Goal: Find specific page/section: Find specific page/section

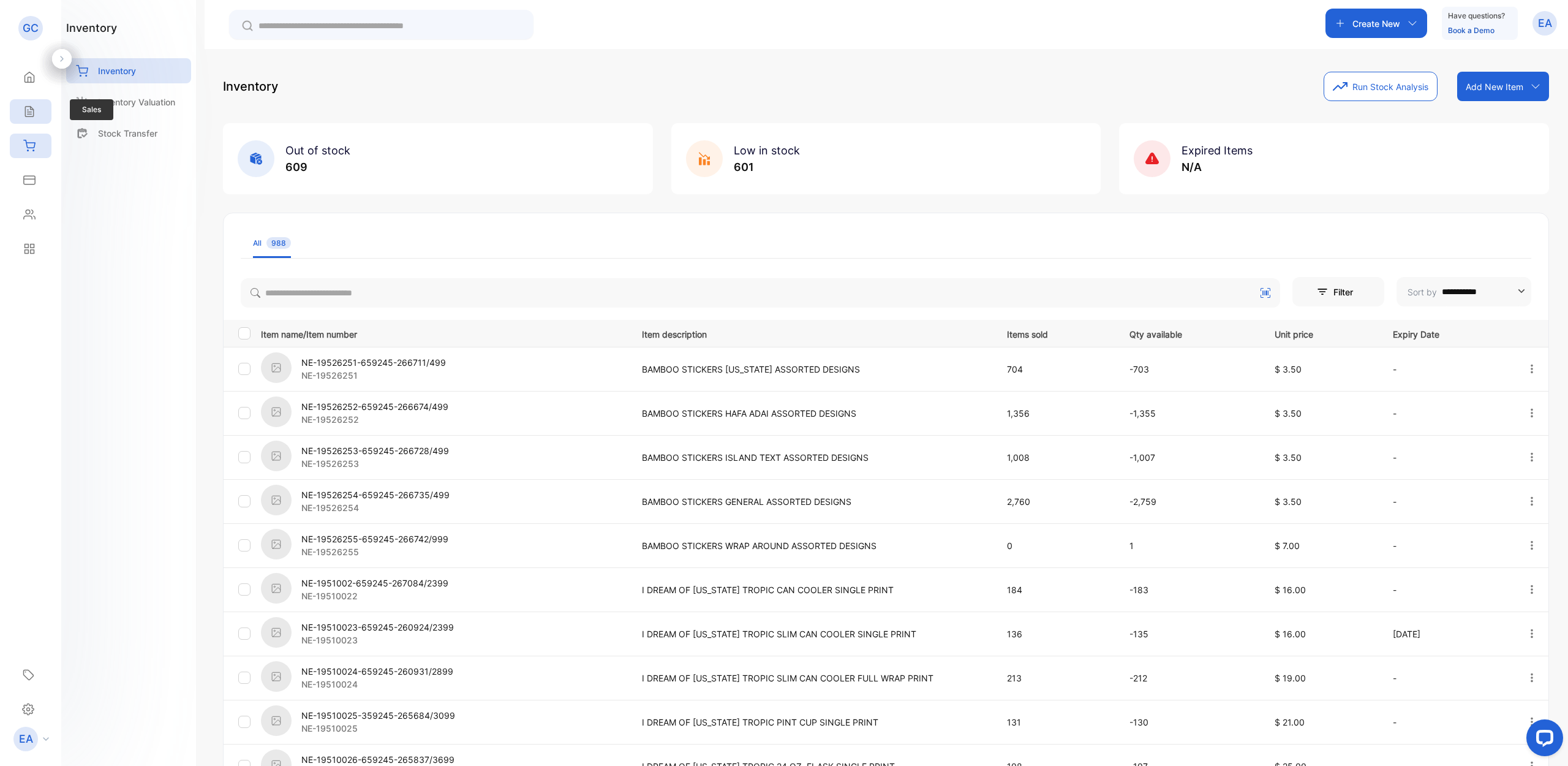
click at [29, 116] on icon at bounding box center [30, 112] width 12 height 12
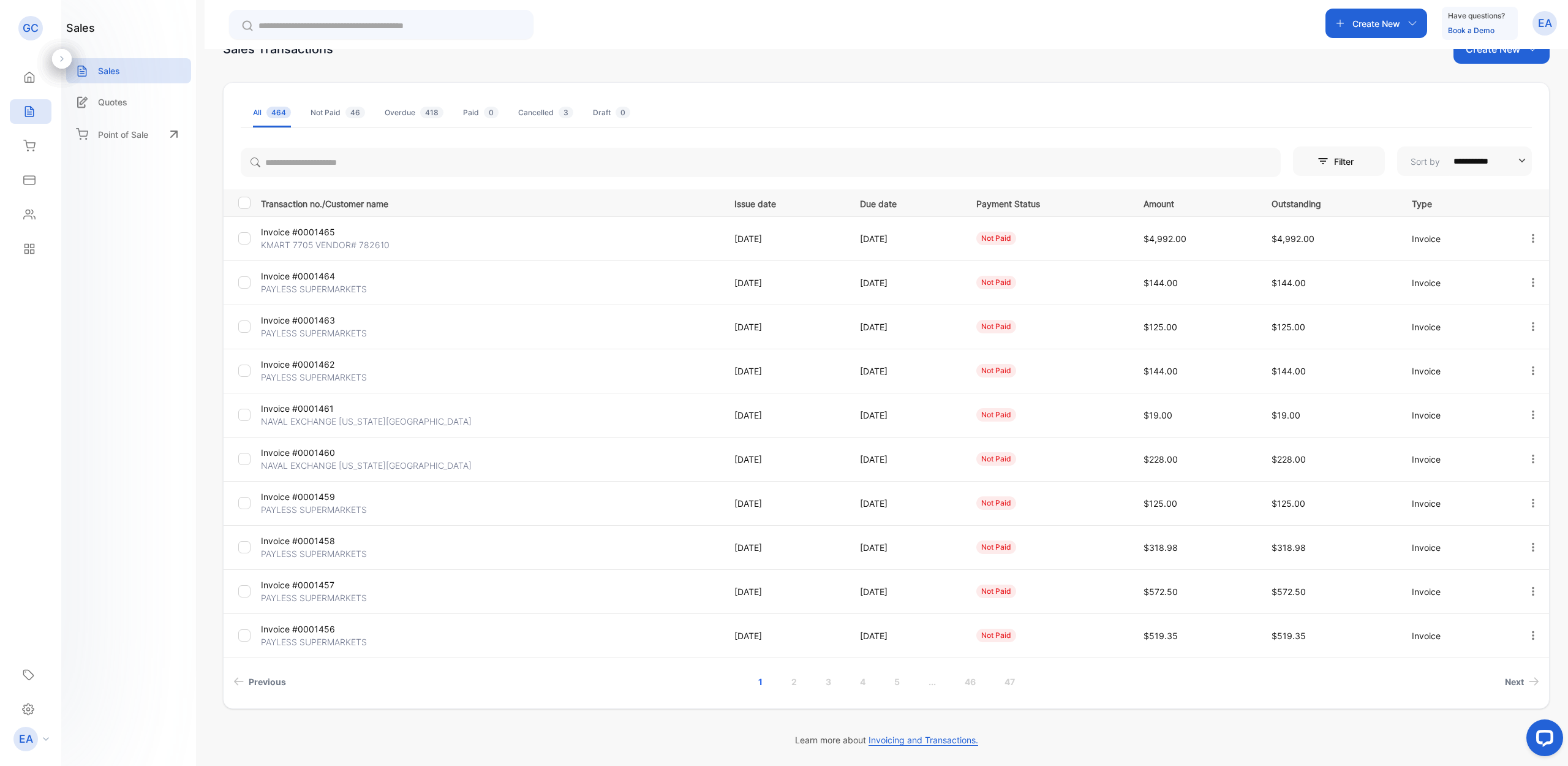
scroll to position [38, 0]
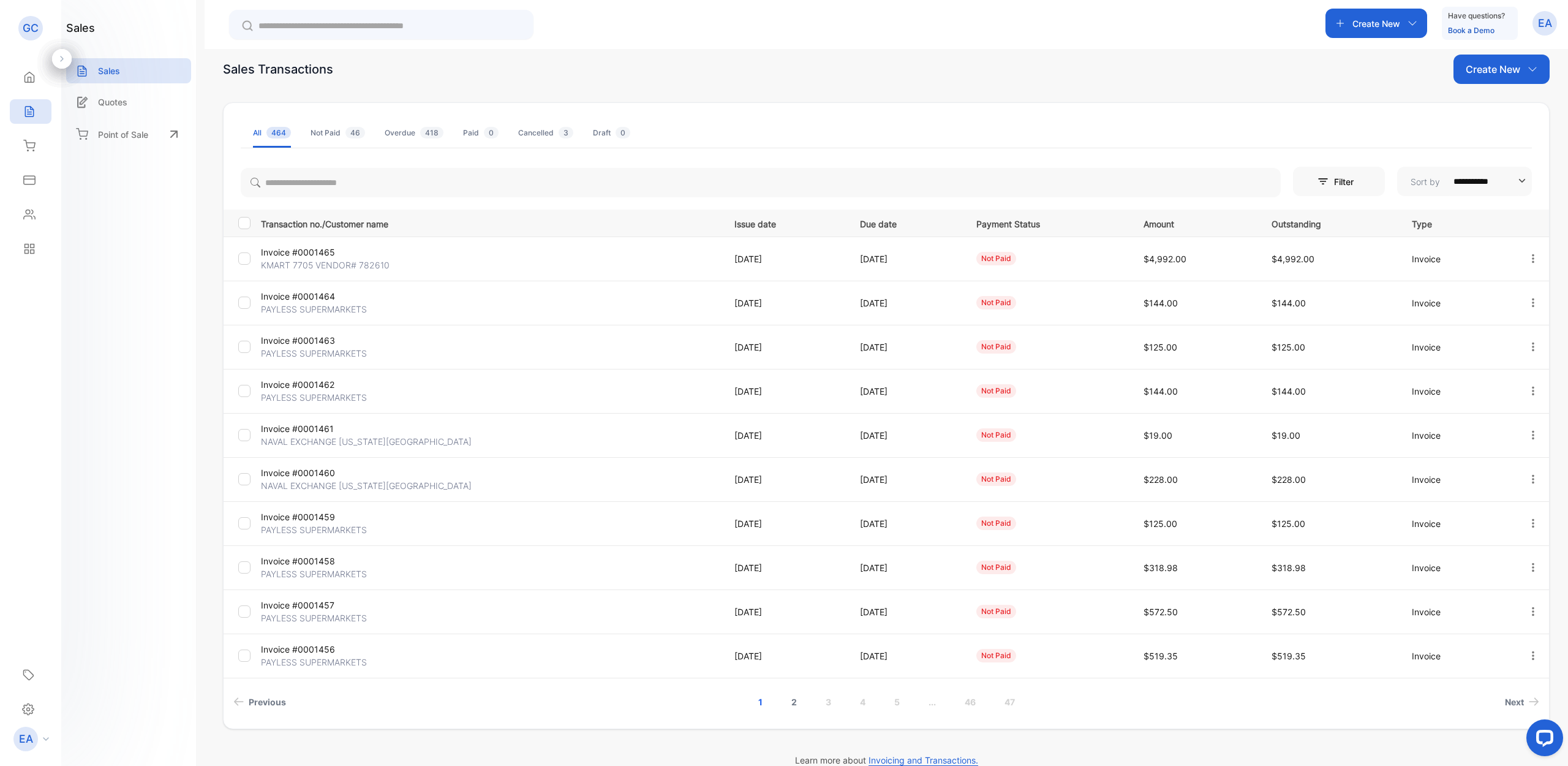
click at [797, 703] on link "2" at bounding box center [793, 702] width 35 height 23
click at [811, 702] on link "3" at bounding box center [811, 704] width 35 height 23
click at [845, 701] on link "4" at bounding box center [845, 704] width 35 height 23
click at [882, 704] on link "5" at bounding box center [879, 704] width 35 height 23
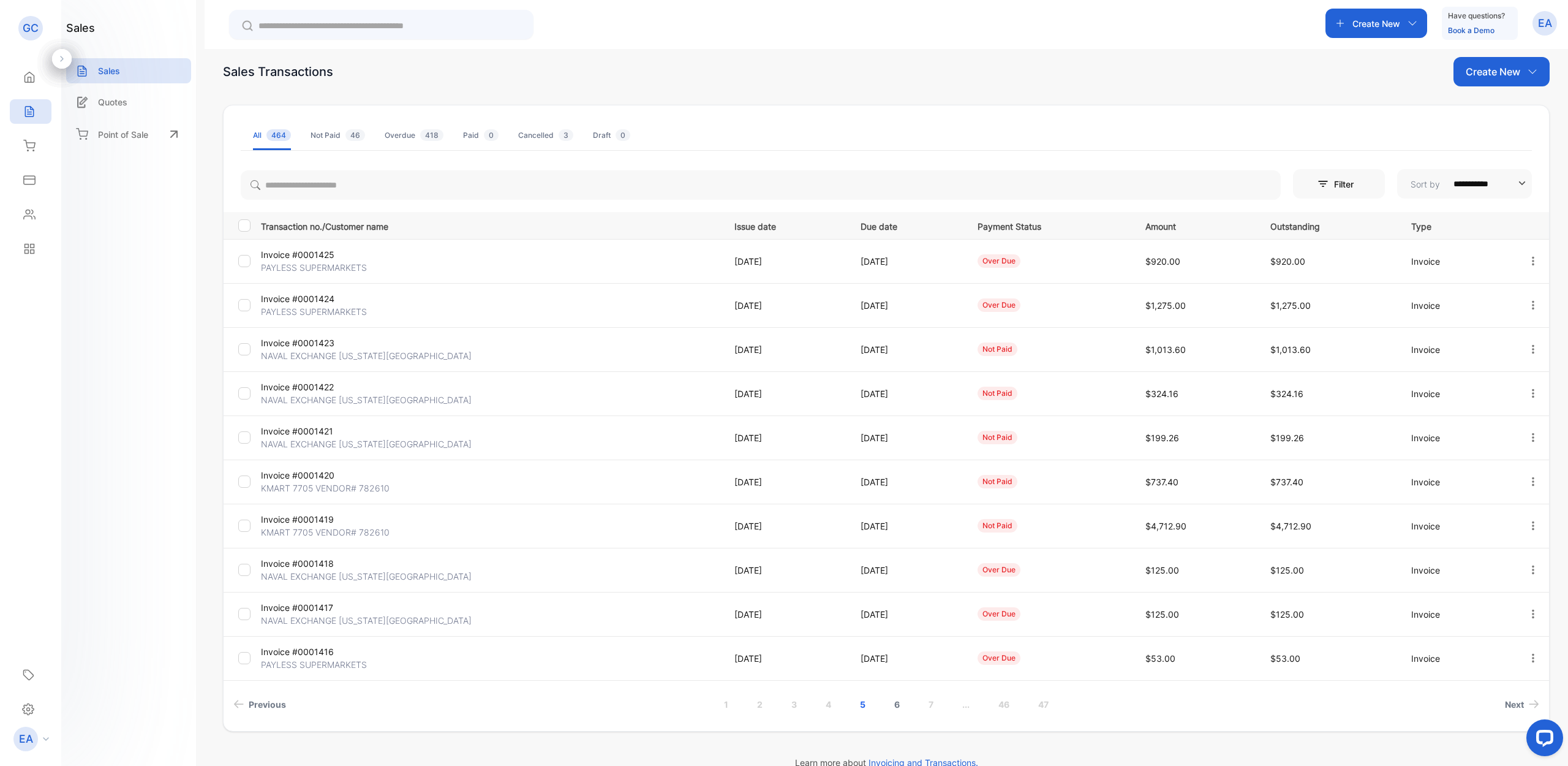
click at [892, 704] on link "6" at bounding box center [896, 704] width 35 height 23
click at [395, 400] on p "NAVAL EXCHANGE [US_STATE][GEOGRAPHIC_DATA]" at bounding box center [366, 399] width 210 height 13
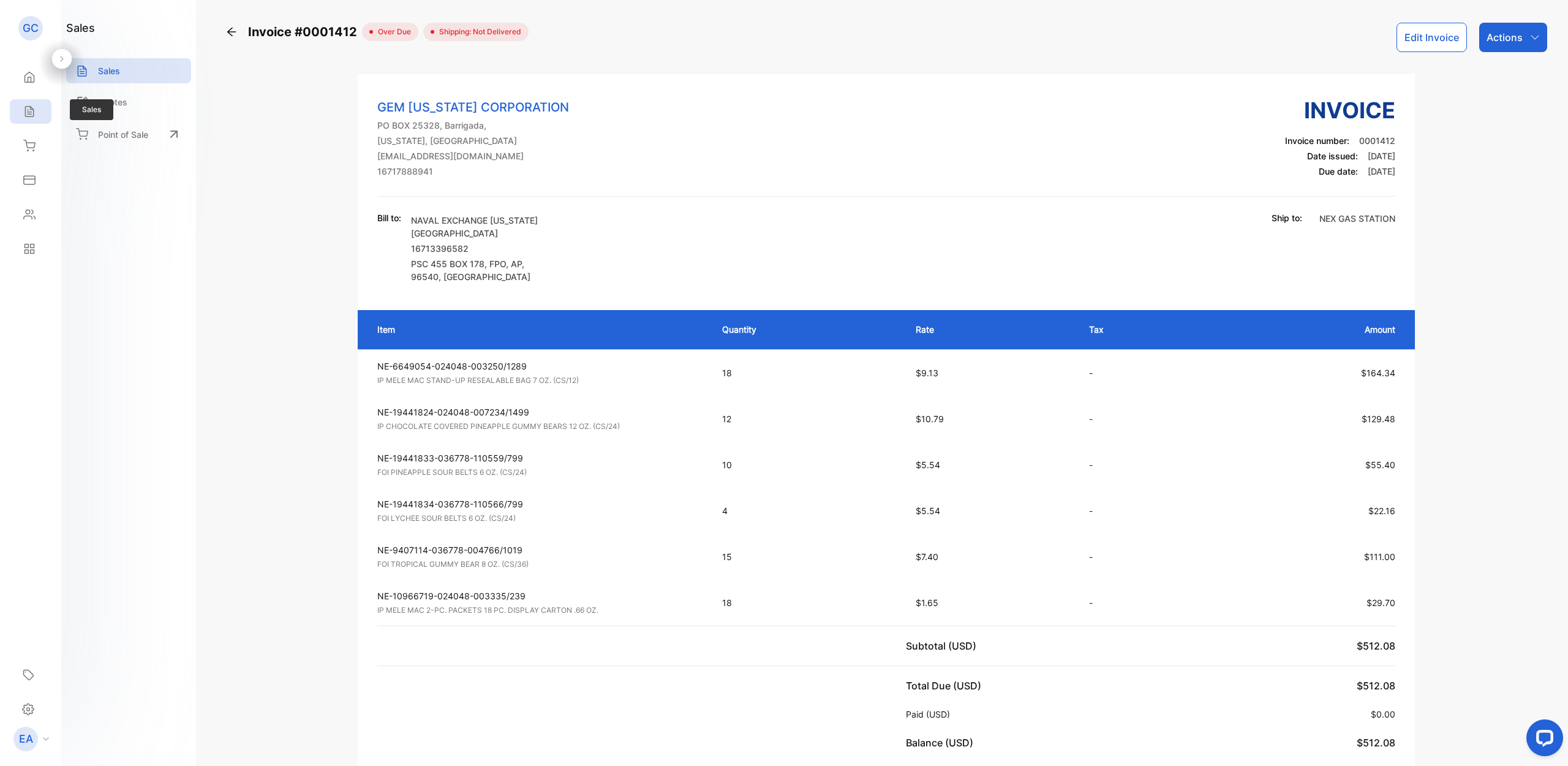
click at [35, 106] on icon at bounding box center [30, 112] width 12 height 12
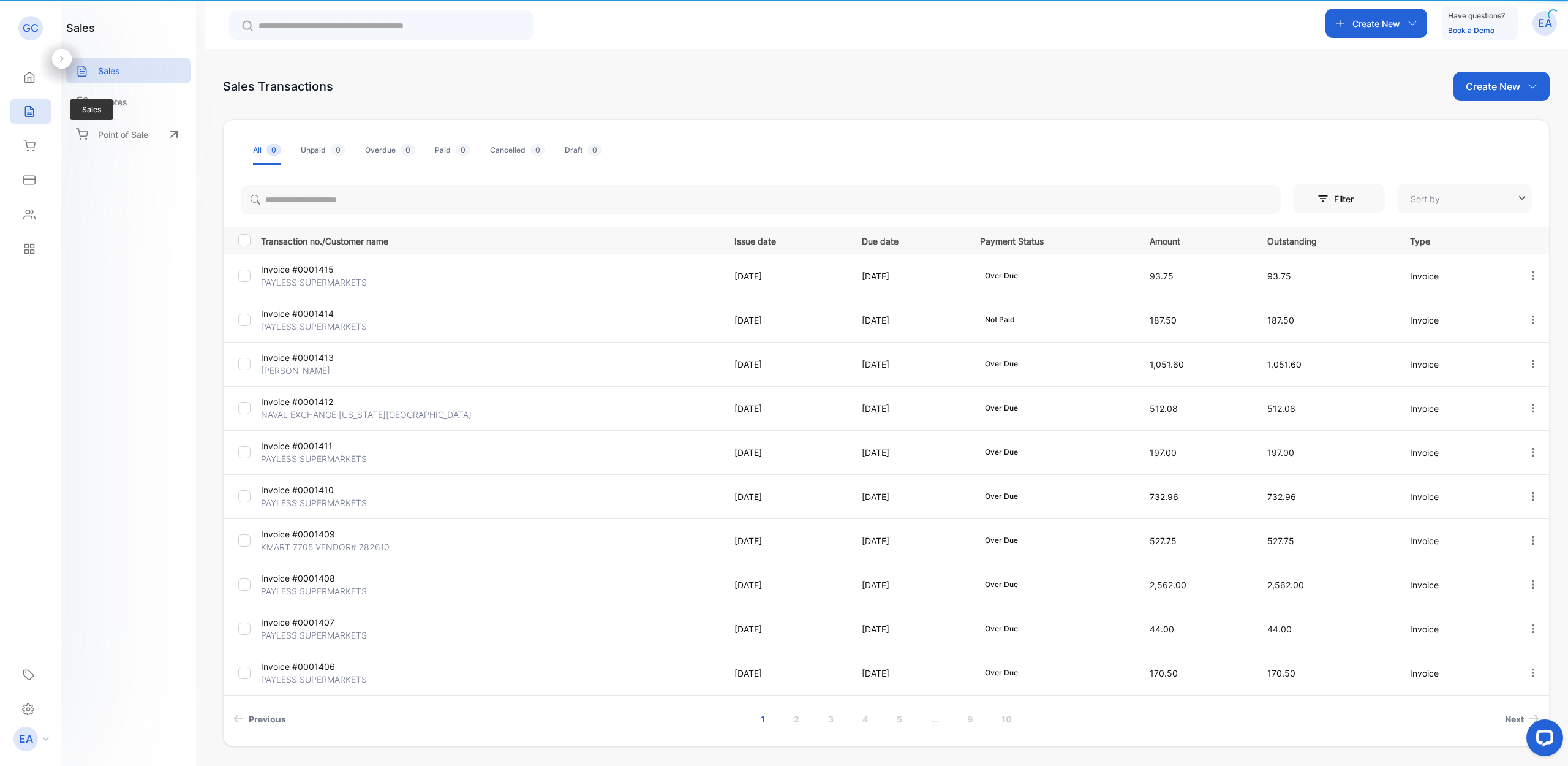
type input "**********"
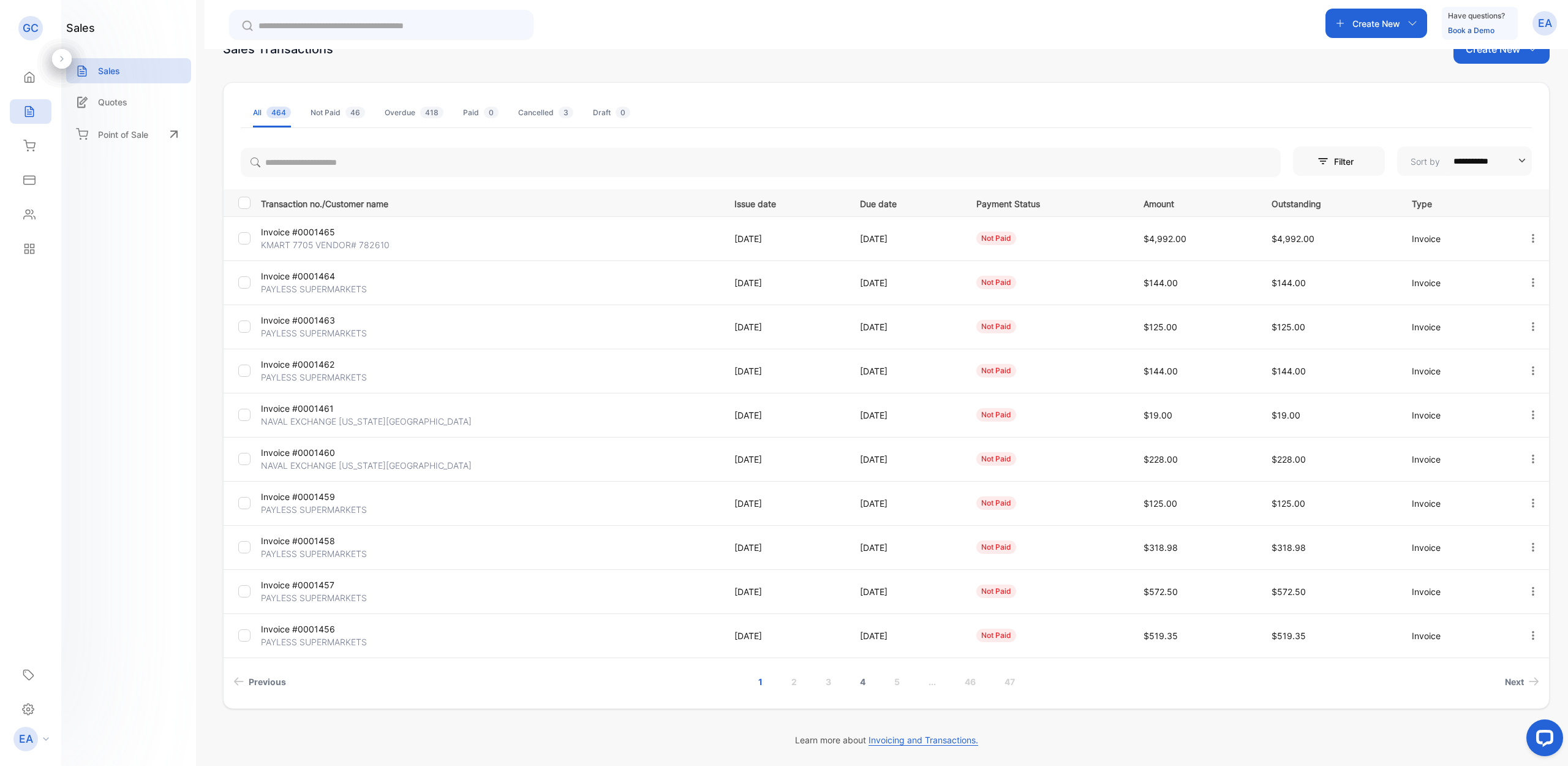
click at [865, 679] on link "4" at bounding box center [863, 681] width 35 height 23
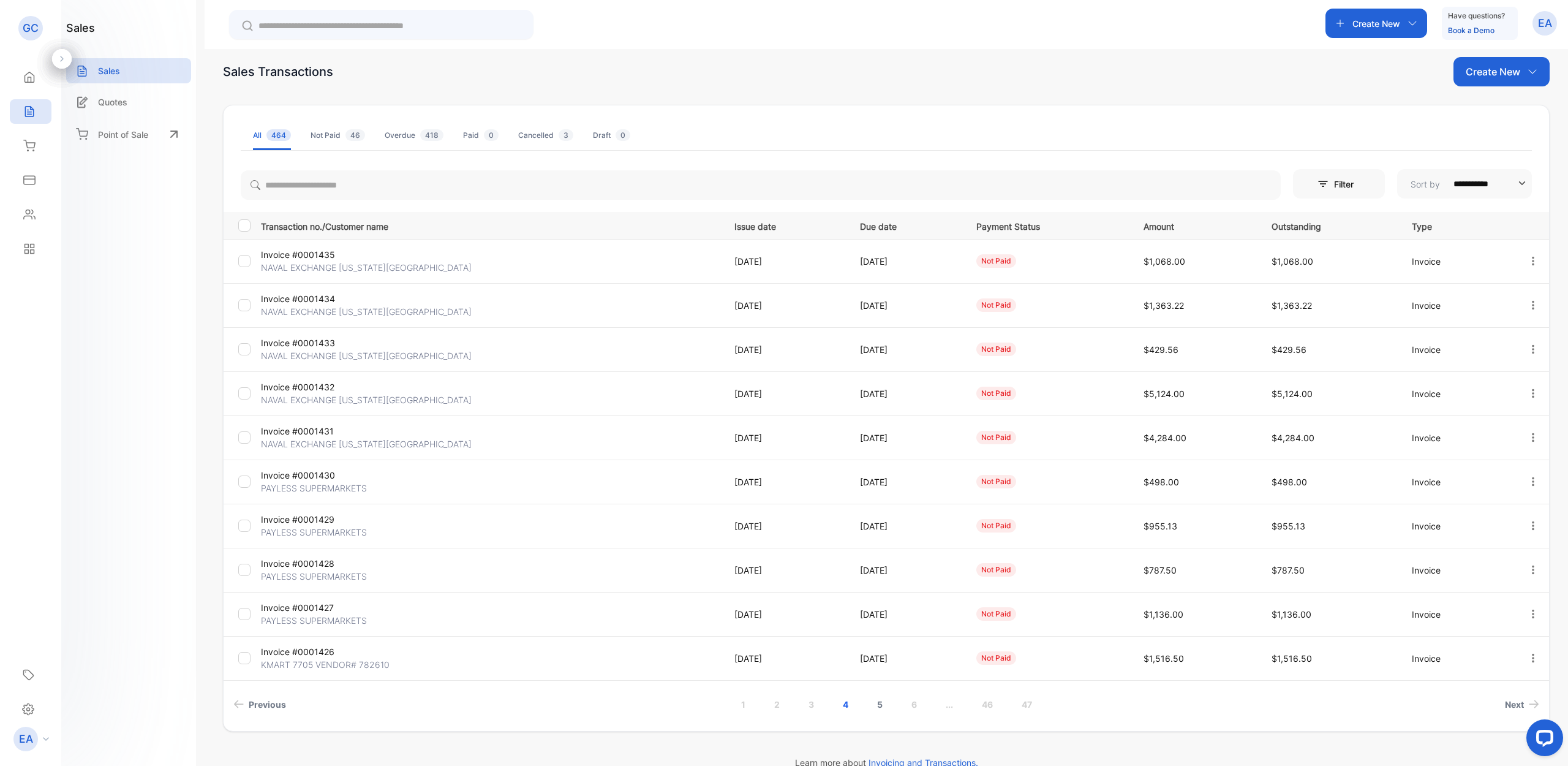
click at [877, 704] on link "5" at bounding box center [879, 704] width 35 height 23
click at [927, 704] on link "7" at bounding box center [931, 704] width 35 height 23
click at [914, 705] on link "8" at bounding box center [914, 704] width 35 height 23
click at [339, 315] on p "NAVAL EXCHANGE [US_STATE][GEOGRAPHIC_DATA]" at bounding box center [366, 311] width 210 height 13
